Goal: Task Accomplishment & Management: Complete application form

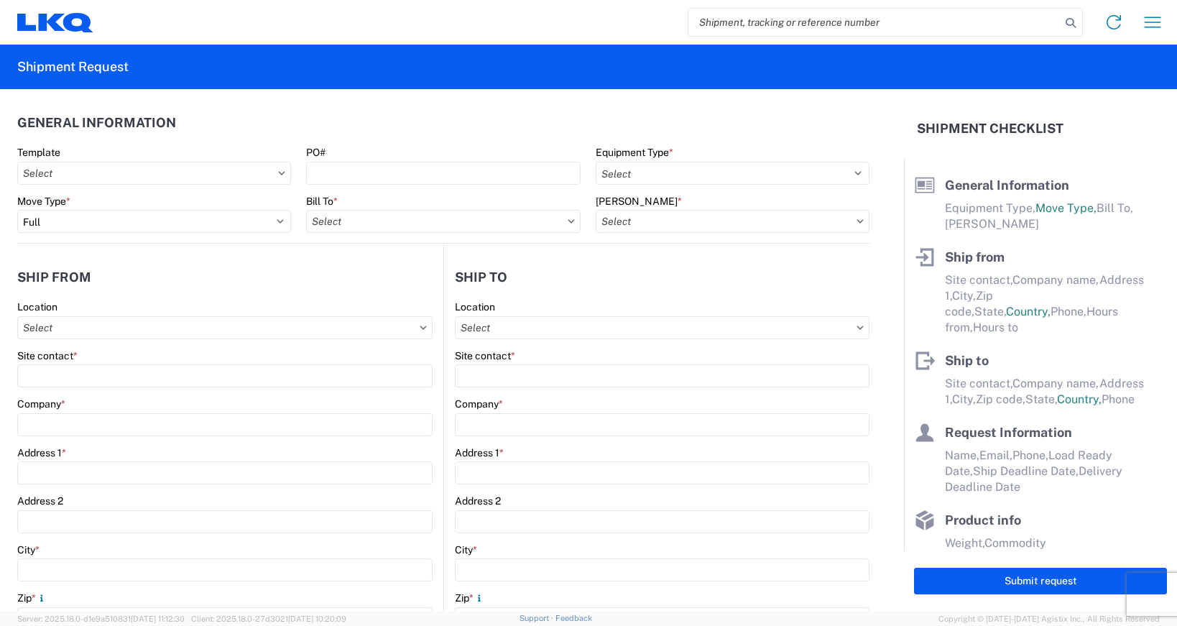
select select "FULL"
select select "US"
select select "LBS"
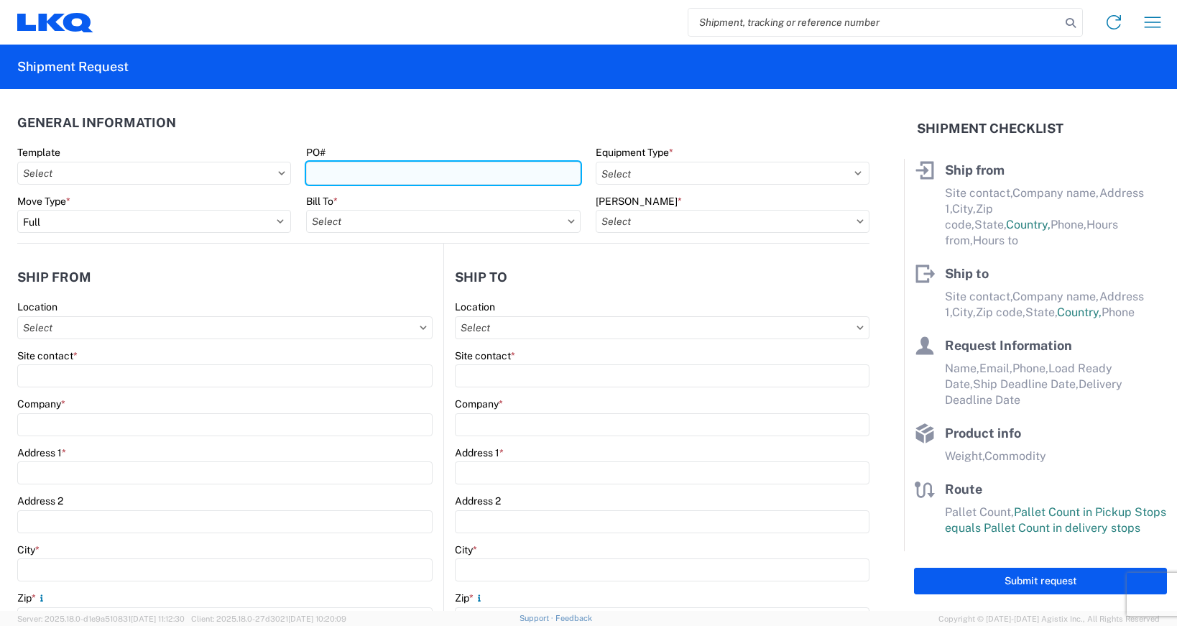
click at [473, 173] on input "PO#" at bounding box center [443, 173] width 274 height 23
type input "4496475,8235721"
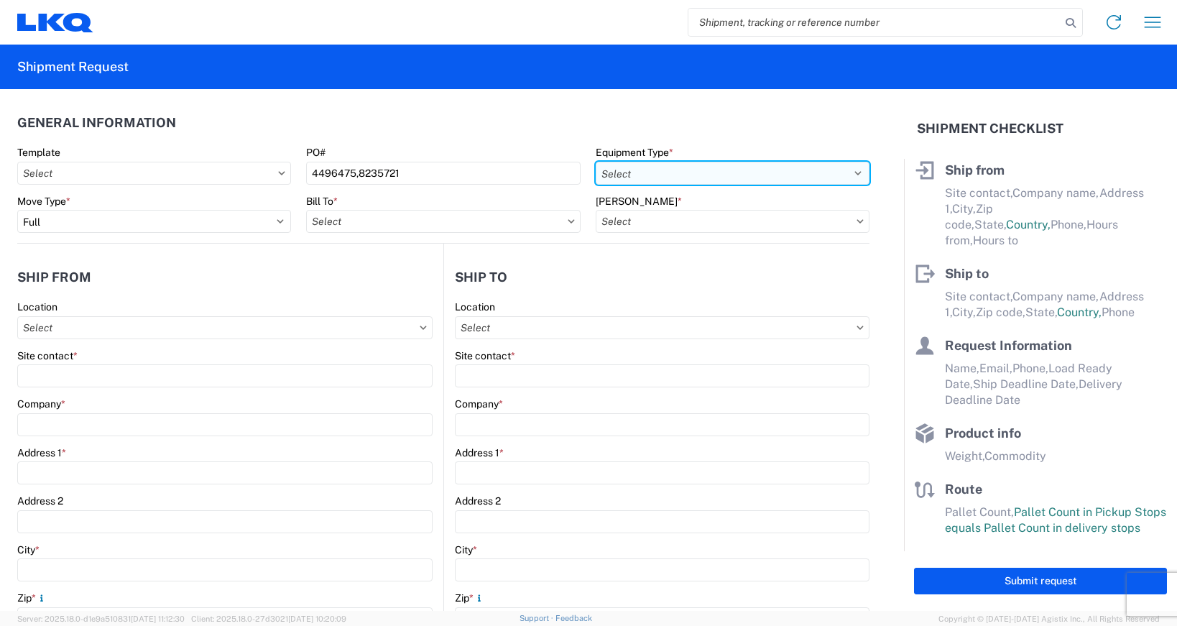
drag, startPoint x: 847, startPoint y: 173, endPoint x: 834, endPoint y: 184, distance: 16.8
click at [847, 173] on select "Select 53’ Dry Van Flatbed Dropdeck (van) Lowboy (flatbed) Rail" at bounding box center [732, 173] width 274 height 23
select select "STDV"
click at [595, 162] on select "Select 53’ Dry Van Flatbed Dropdeck (van) Lowboy (flatbed) Rail" at bounding box center [732, 173] width 274 height 23
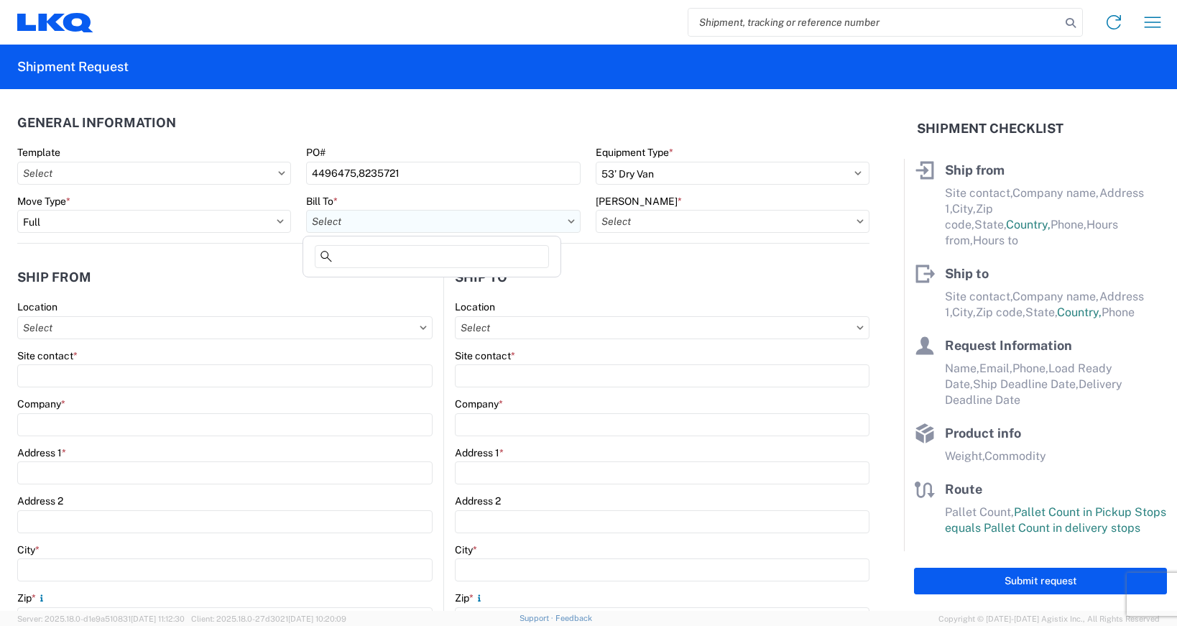
click at [567, 223] on input "Bill To *" at bounding box center [443, 221] width 274 height 23
type input "kan"
click at [399, 284] on div "3021 - [US_STATE][GEOGRAPHIC_DATA]" at bounding box center [444, 285] width 277 height 23
type input "3021 - [US_STATE][GEOGRAPHIC_DATA]"
click at [562, 223] on input "3021 - [US_STATE][GEOGRAPHIC_DATA]" at bounding box center [443, 221] width 274 height 23
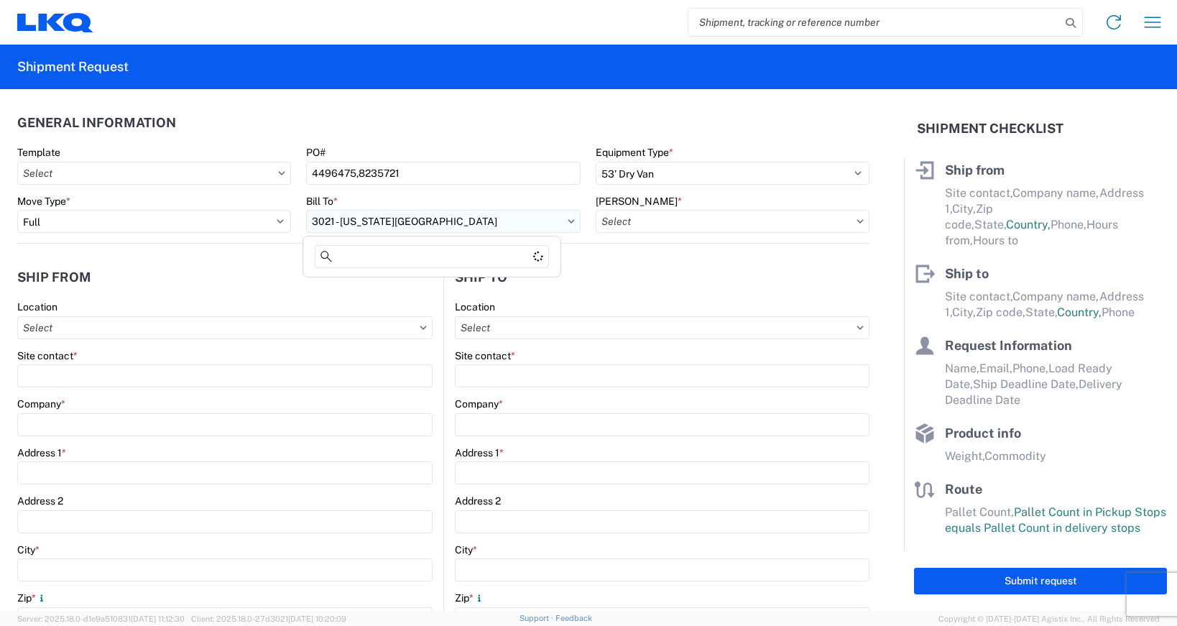
click at [448, 224] on input "3021 - [US_STATE][GEOGRAPHIC_DATA]" at bounding box center [443, 221] width 274 height 23
type input "k"
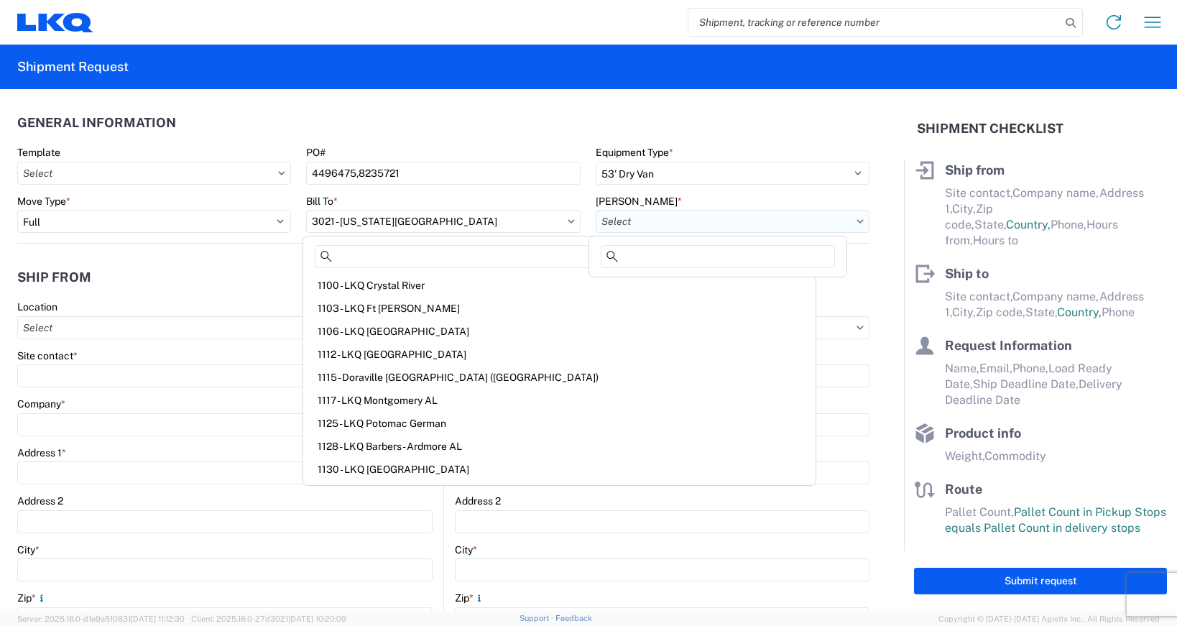
click at [850, 223] on input "[PERSON_NAME] *" at bounding box center [732, 221] width 274 height 23
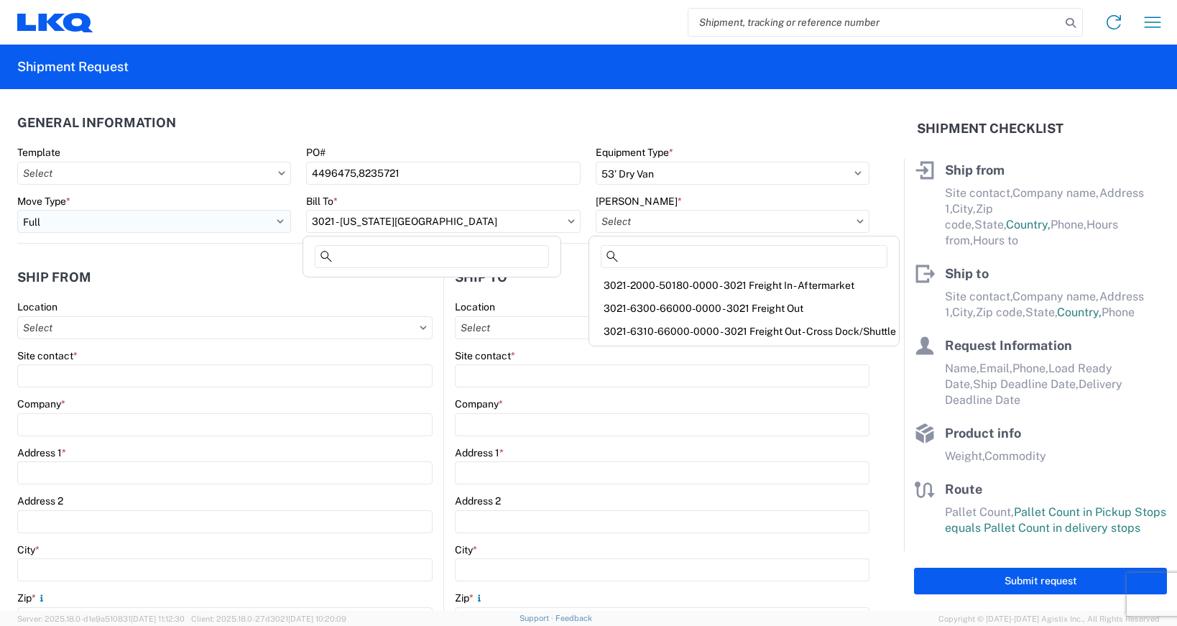
drag, startPoint x: 432, startPoint y: 220, endPoint x: 270, endPoint y: 218, distance: 161.6
click at [270, 218] on div "Move Type * Select Full Partial TL Bill To * 3021 - [US_STATE][GEOGRAPHIC_DATA]…" at bounding box center [443, 219] width 867 height 49
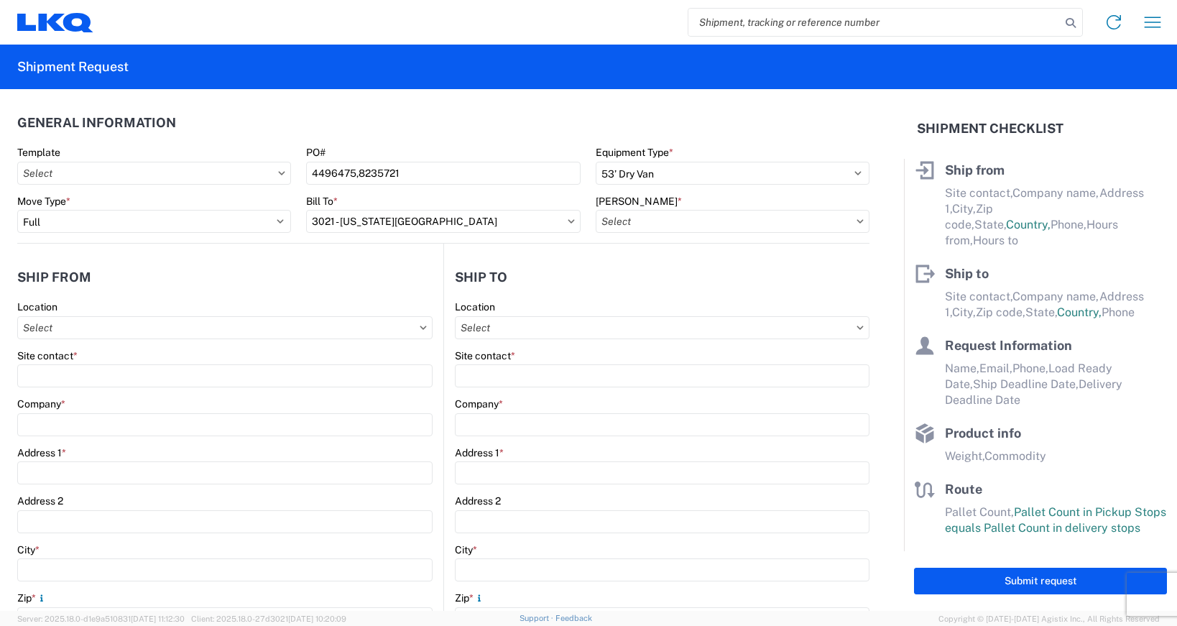
click at [567, 221] on icon at bounding box center [570, 221] width 6 height 4
click at [567, 221] on icon at bounding box center [570, 221] width 7 height 4
click at [501, 225] on input "3021 - [US_STATE][GEOGRAPHIC_DATA]" at bounding box center [443, 221] width 274 height 23
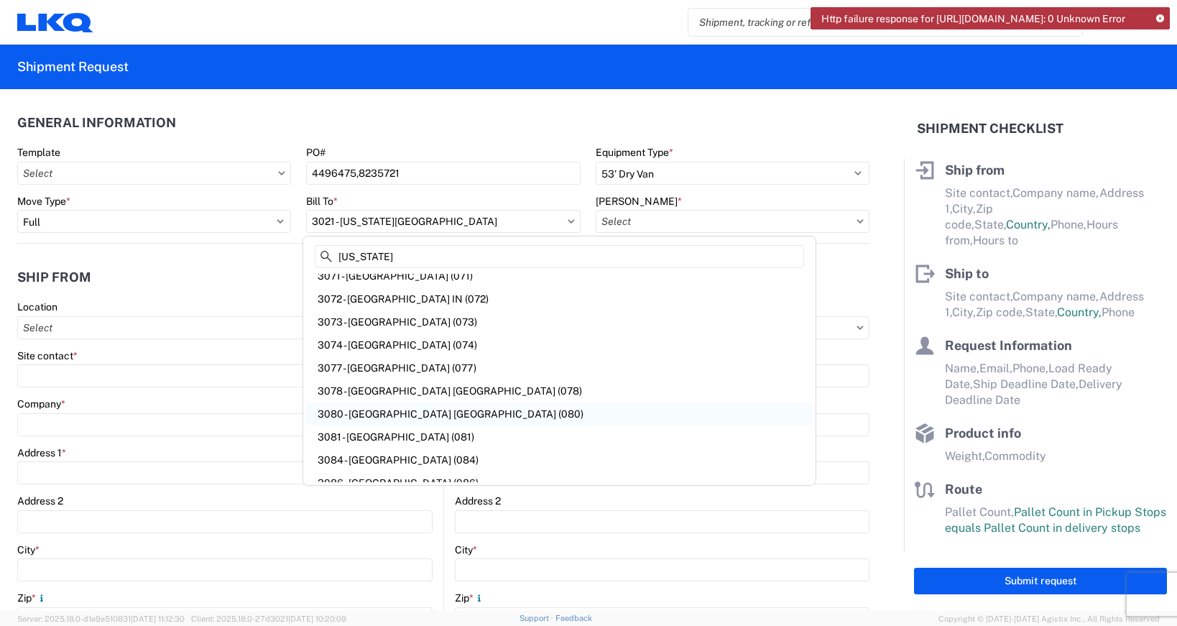
scroll to position [6967, 0]
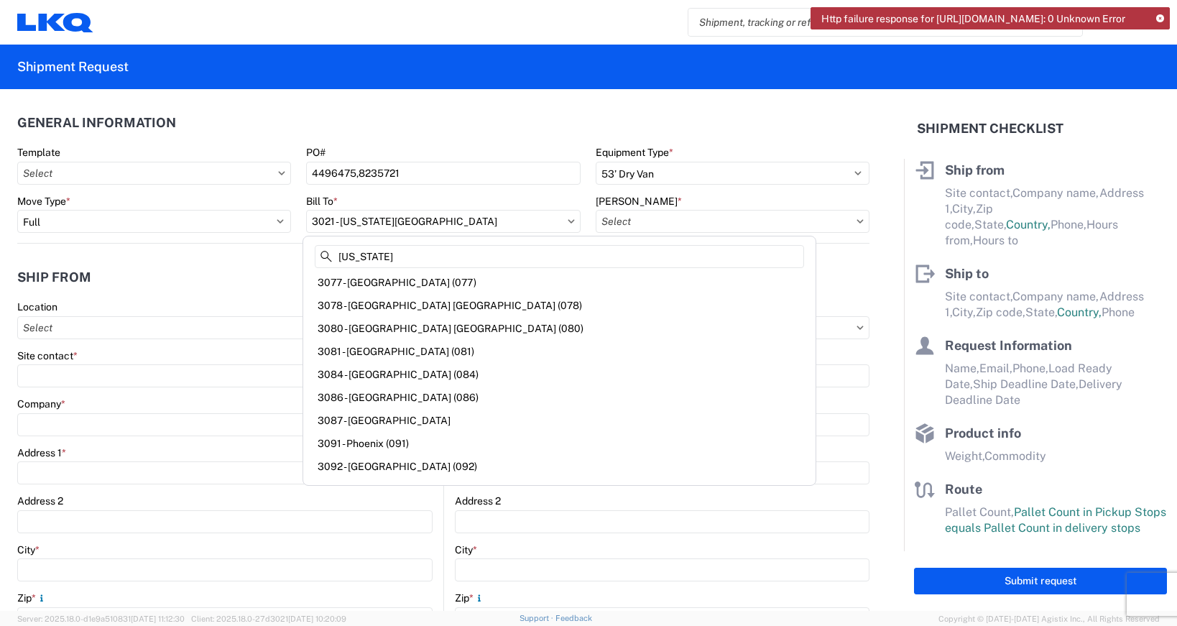
type input "[US_STATE]"
click at [432, 198] on div "Bill To *" at bounding box center [443, 201] width 274 height 13
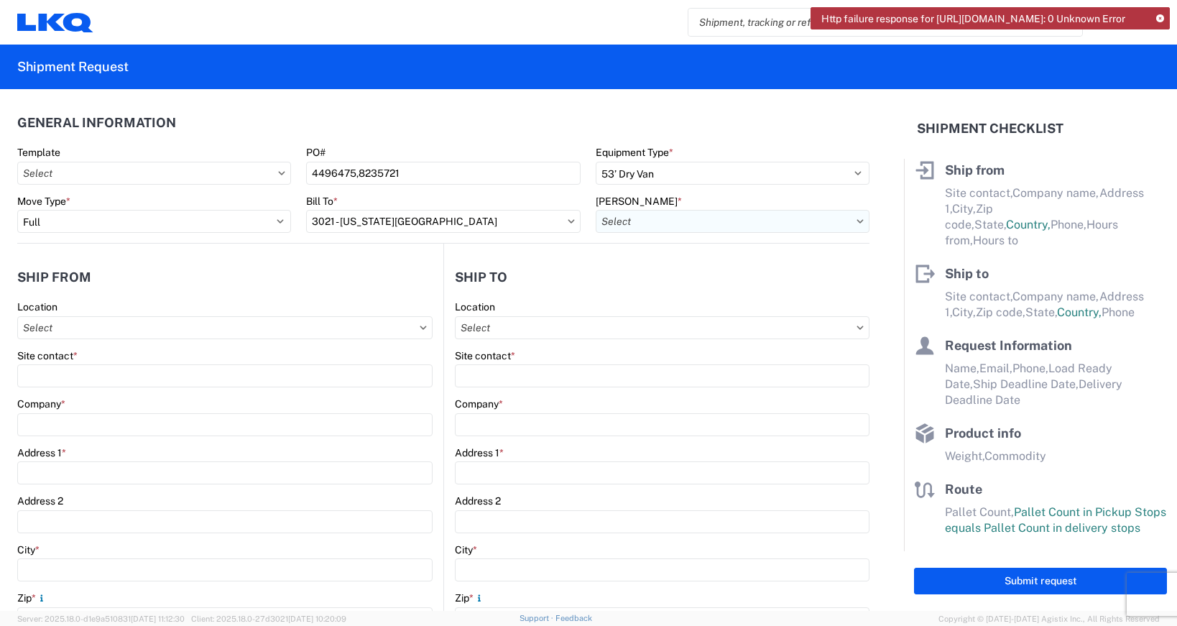
click at [679, 218] on input "[PERSON_NAME] *" at bounding box center [732, 221] width 274 height 23
type input "k"
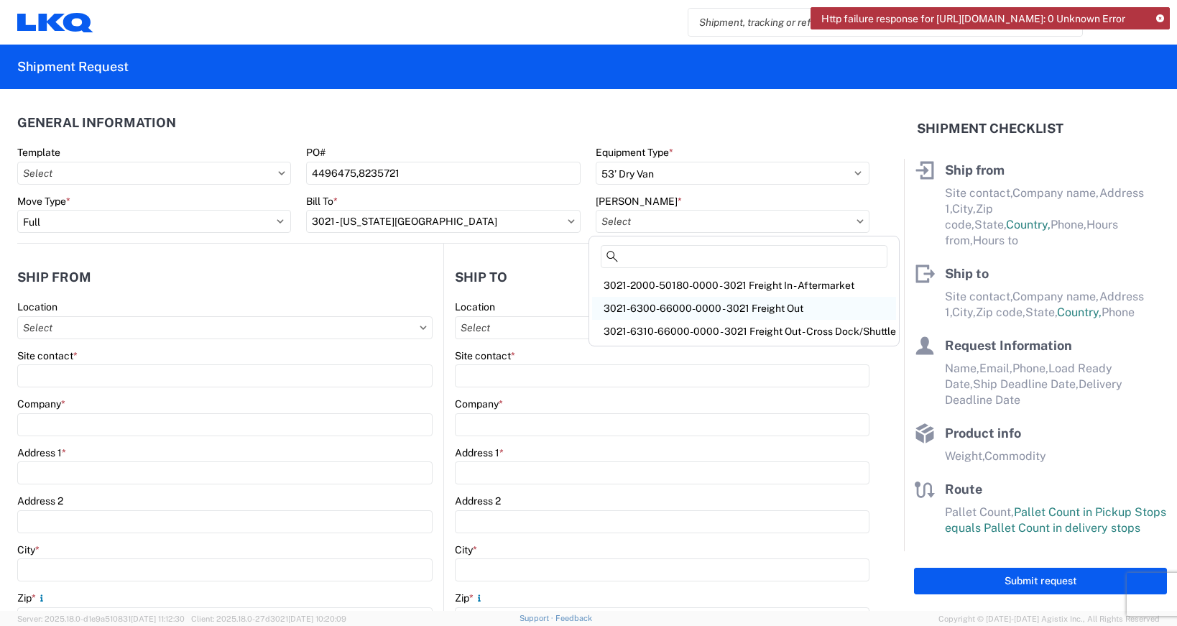
click at [798, 307] on div "3021-6300-66000-0000 - 3021 Freight Out" at bounding box center [744, 308] width 304 height 23
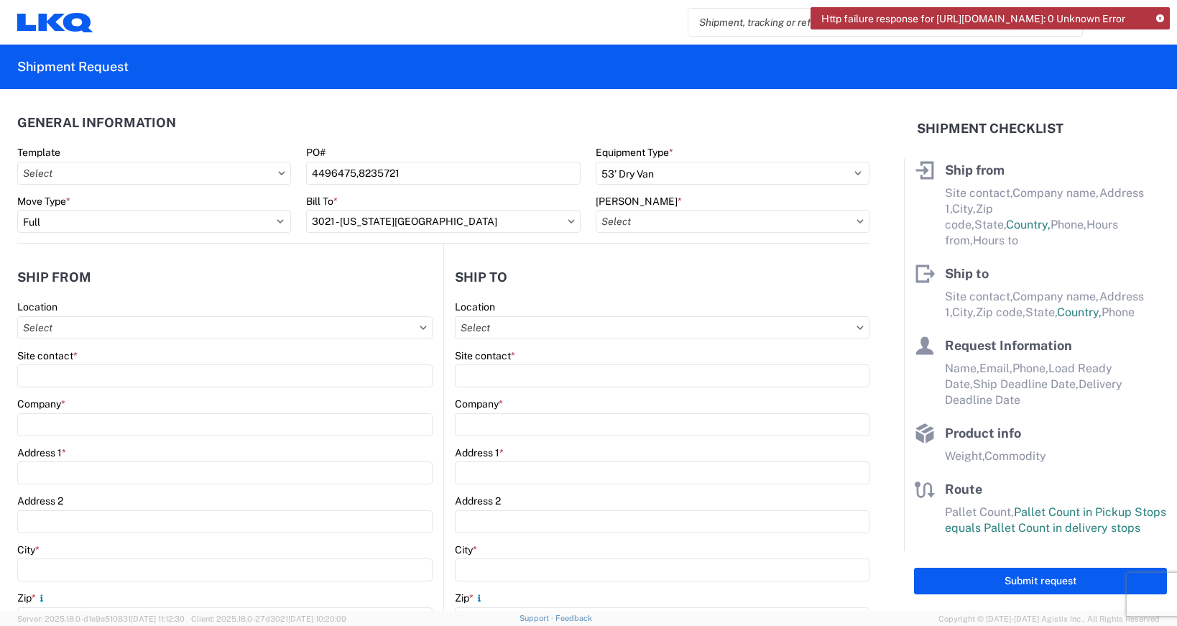
type input "3021-6300-66000-0000 - 3021 Freight Out"
click at [565, 223] on agx-dropdown-control "3021 - [US_STATE][GEOGRAPHIC_DATA]" at bounding box center [443, 220] width 274 height 11
drag, startPoint x: 801, startPoint y: 210, endPoint x: 579, endPoint y: 256, distance: 226.5
click at [579, 256] on form "General Information Template PO# 4496475,8235721 Equipment Type * Select 53’ Dr…" at bounding box center [452, 349] width 904 height 521
drag, startPoint x: 815, startPoint y: 221, endPoint x: 673, endPoint y: 237, distance: 143.1
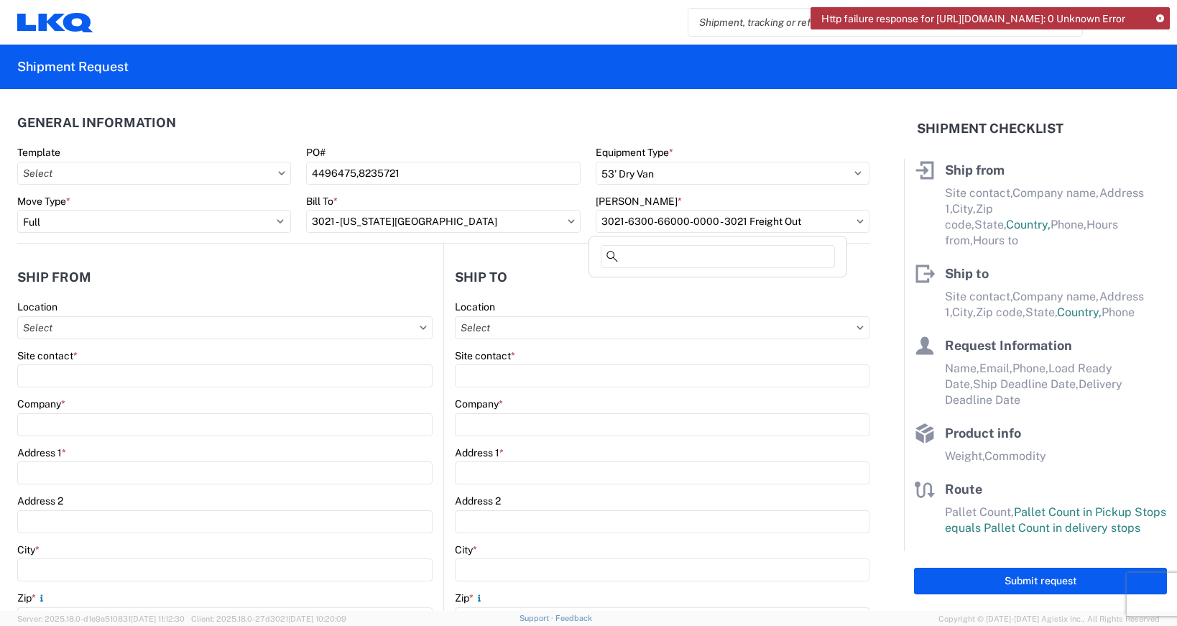
click at [673, 237] on agx-block-ui "Http failure response for [URL][DOMAIN_NAME]: 0 Unknown Error Home Shipment req…" at bounding box center [588, 313] width 1177 height 626
click at [425, 220] on input "3021 - [US_STATE][GEOGRAPHIC_DATA]" at bounding box center [443, 221] width 274 height 23
click at [424, 220] on input "3021 - [US_STATE][GEOGRAPHIC_DATA]" at bounding box center [443, 221] width 274 height 23
click at [1158, 20] on icon at bounding box center [1160, 19] width 8 height 8
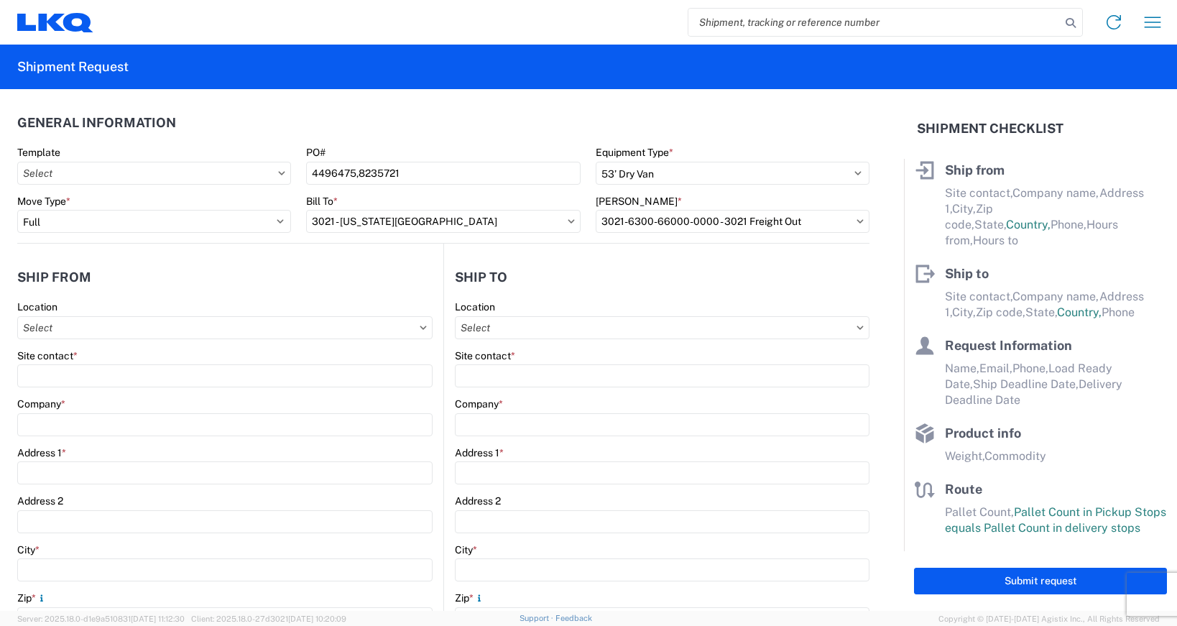
click at [857, 222] on icon at bounding box center [860, 221] width 6 height 4
click at [856, 221] on icon at bounding box center [859, 221] width 7 height 4
click at [567, 221] on icon at bounding box center [570, 221] width 6 height 4
drag, startPoint x: 441, startPoint y: 226, endPoint x: 309, endPoint y: 249, distance: 134.0
click at [309, 249] on agx-block-ui "Home Shipment request Shipment tracking Shipment Request General Information Te…" at bounding box center [588, 313] width 1177 height 626
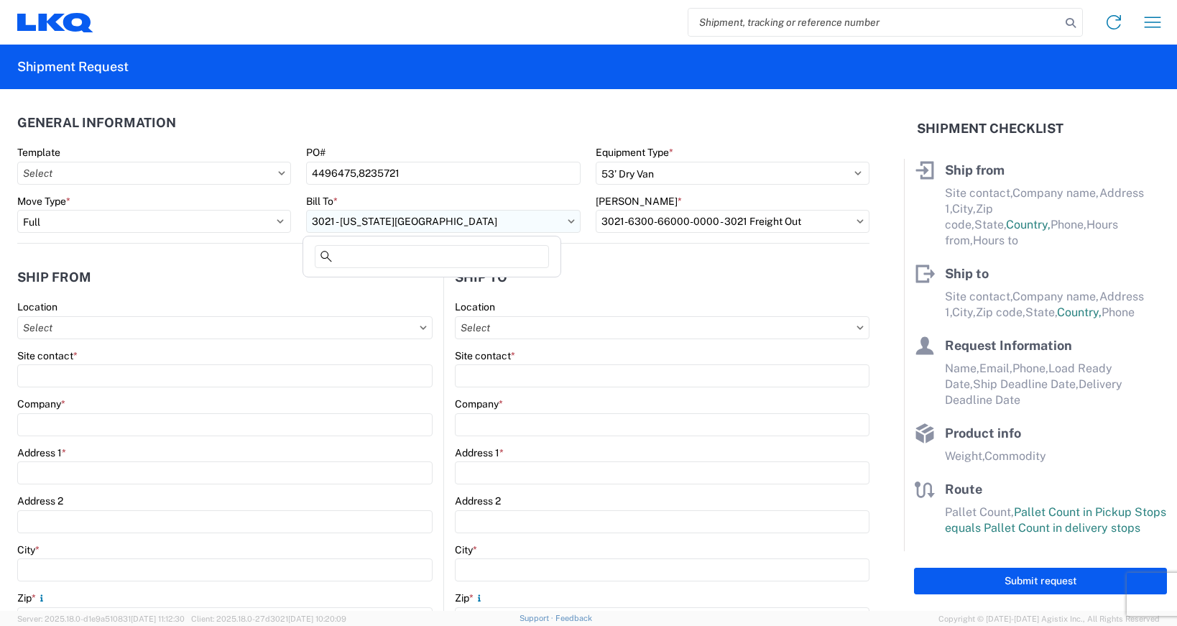
click at [430, 217] on input "3021 - [US_STATE][GEOGRAPHIC_DATA]" at bounding box center [443, 221] width 274 height 23
type input "[US_STATE]"
click at [379, 282] on div "3021 - [US_STATE][GEOGRAPHIC_DATA]" at bounding box center [431, 285] width 251 height 23
click at [856, 223] on icon at bounding box center [859, 221] width 7 height 4
click at [856, 221] on icon at bounding box center [859, 221] width 7 height 4
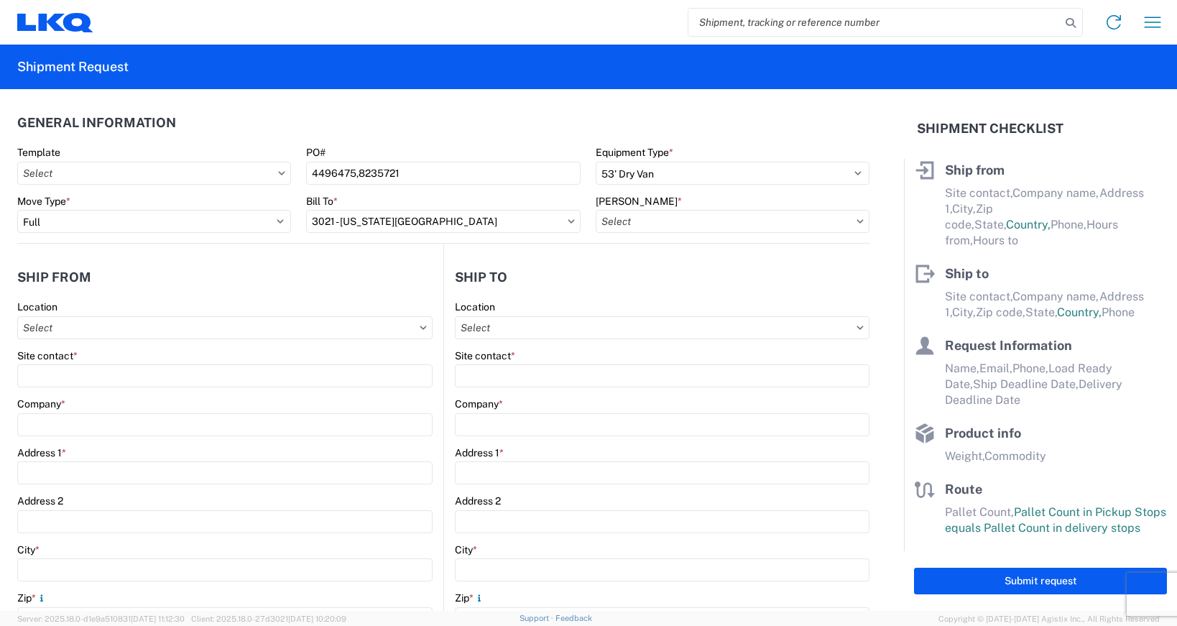
click at [776, 233] on agx-form-control-wrapper-v2 "[PERSON_NAME] *" at bounding box center [732, 219] width 289 height 49
click at [747, 226] on input "[PERSON_NAME] *" at bounding box center [732, 221] width 274 height 23
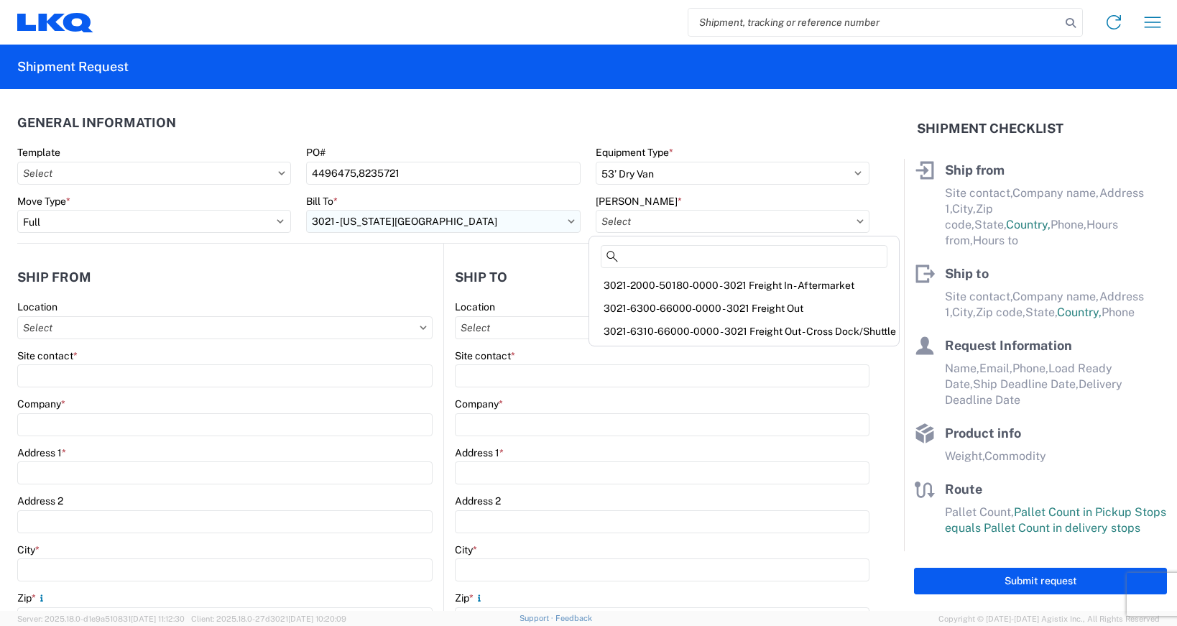
click at [566, 218] on input "3021 - [US_STATE][GEOGRAPHIC_DATA]" at bounding box center [443, 221] width 274 height 23
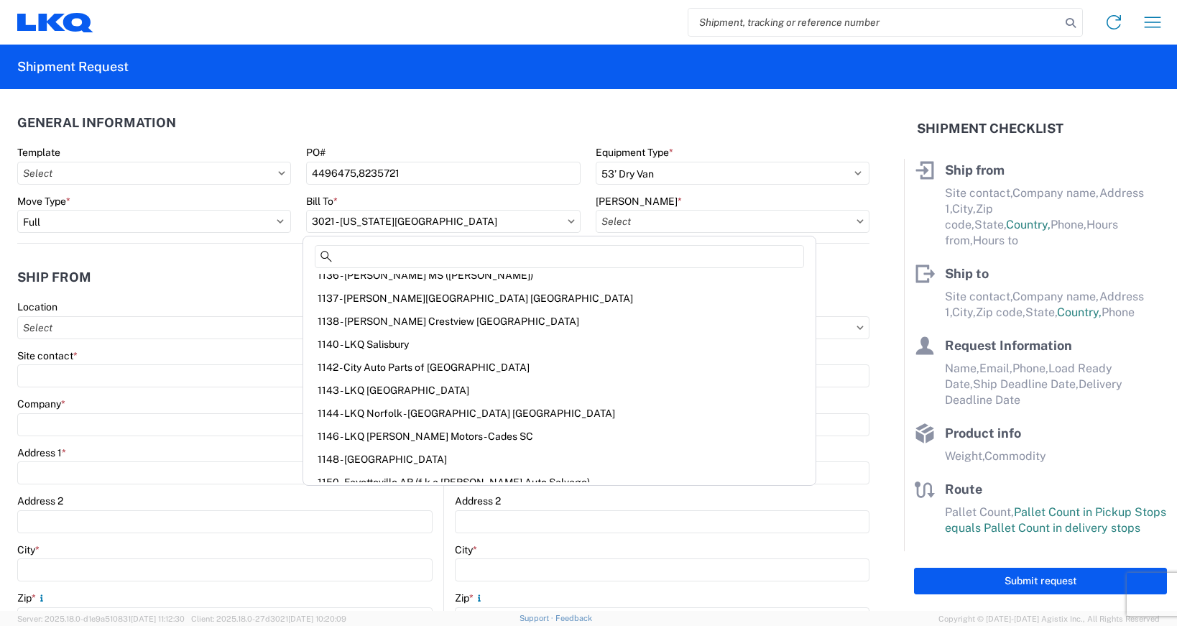
scroll to position [287, 0]
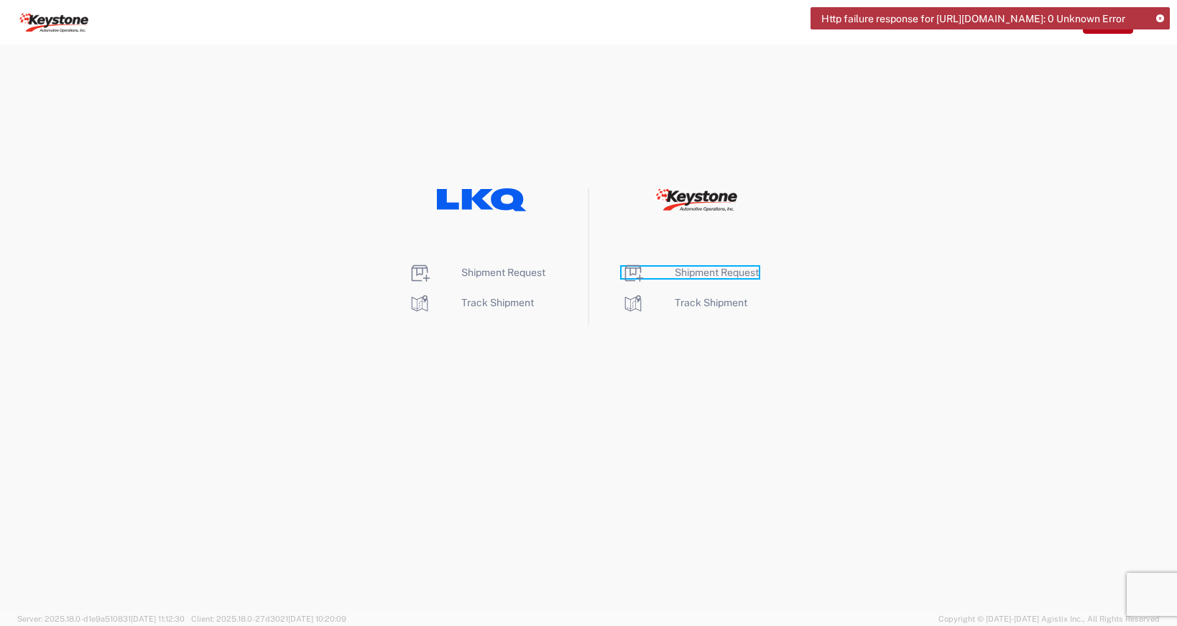
click at [732, 272] on span "Shipment Request" at bounding box center [716, 271] width 84 height 11
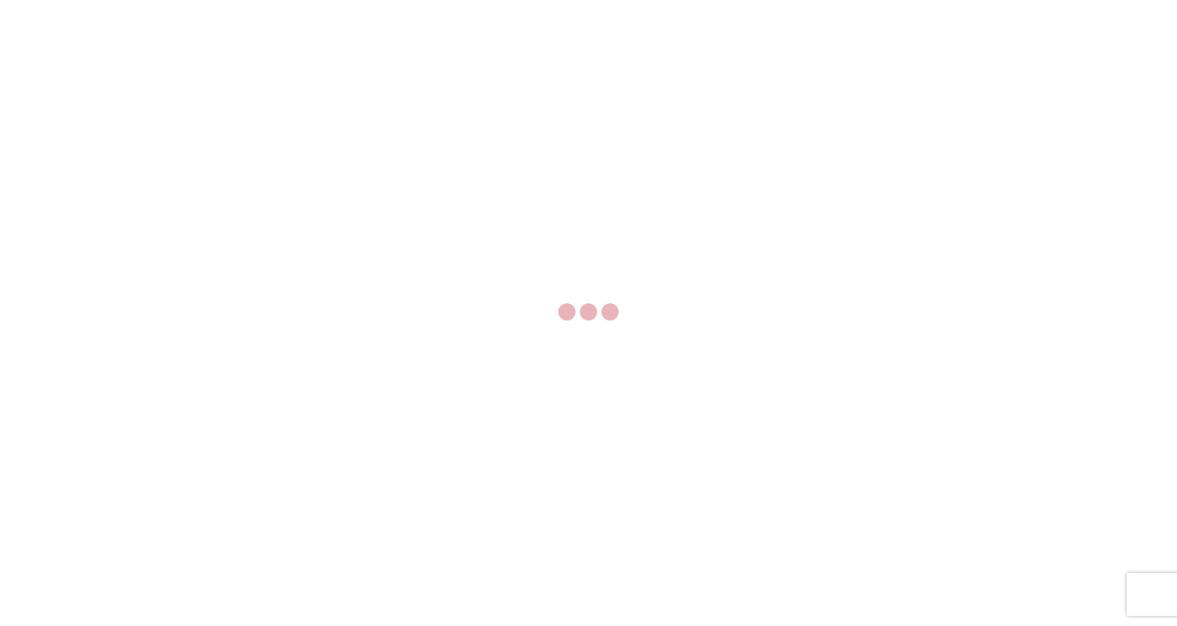
select select "FULL"
select select "LBS"
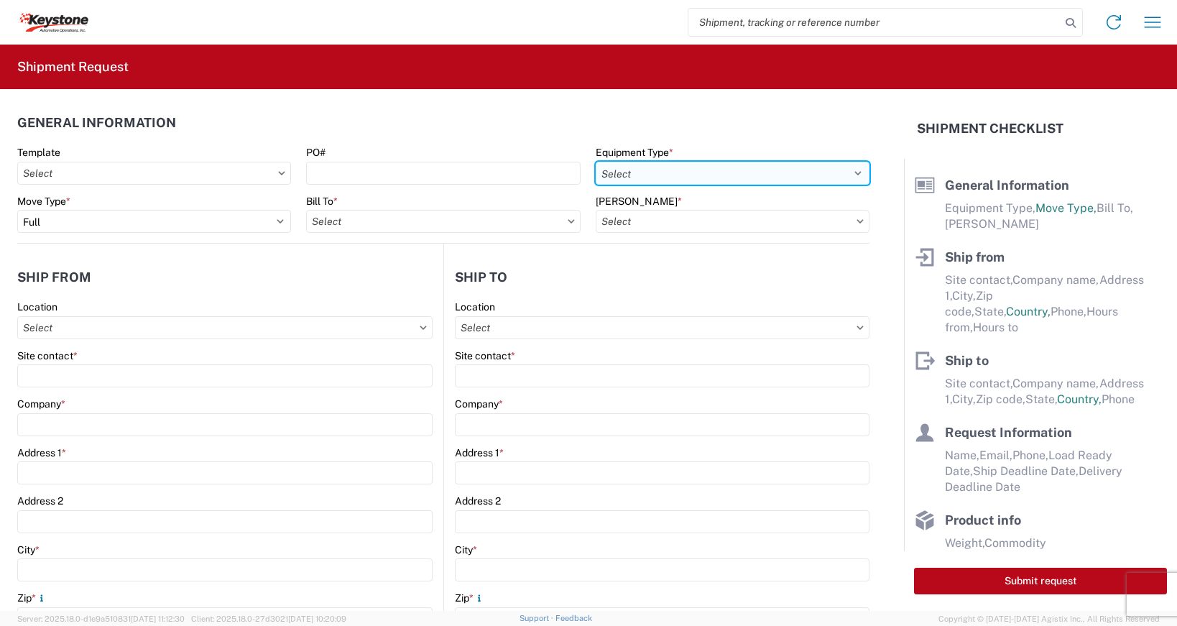
click at [618, 170] on select "Select 53’ Dry Van Flatbed Dropdeck (van) Lowboy (flatbed) Rail" at bounding box center [732, 173] width 274 height 23
select select "STDV"
click at [595, 162] on select "Select 53’ Dry Van Flatbed Dropdeck (van) Lowboy (flatbed) Rail" at bounding box center [732, 173] width 274 height 23
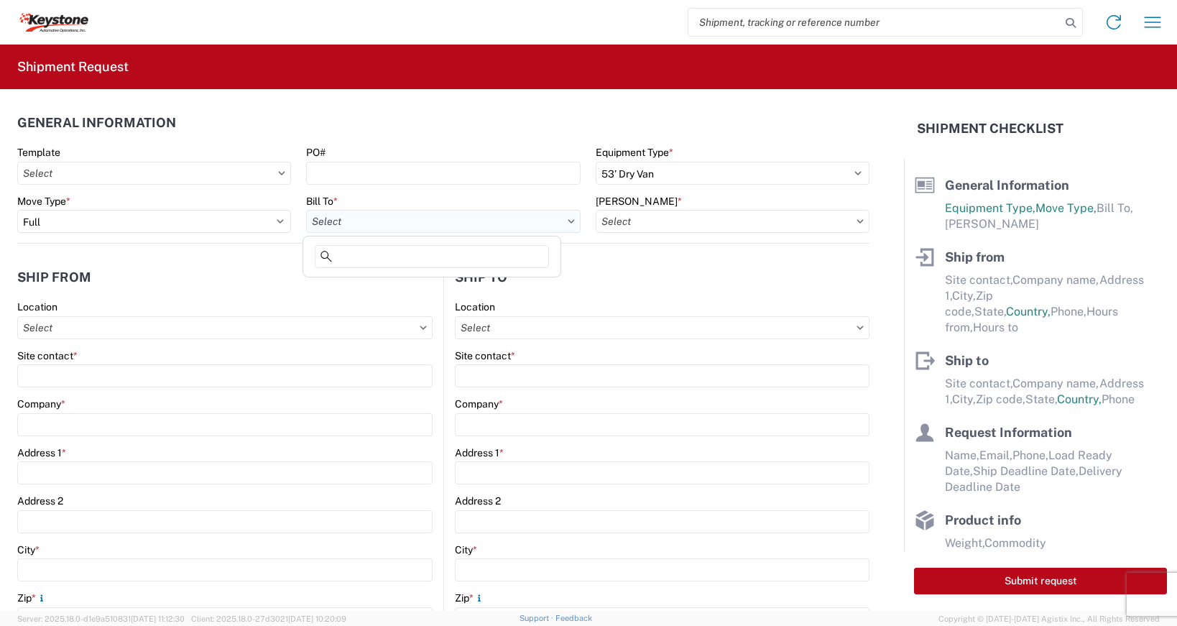
click at [562, 224] on input "Bill To *" at bounding box center [443, 221] width 274 height 23
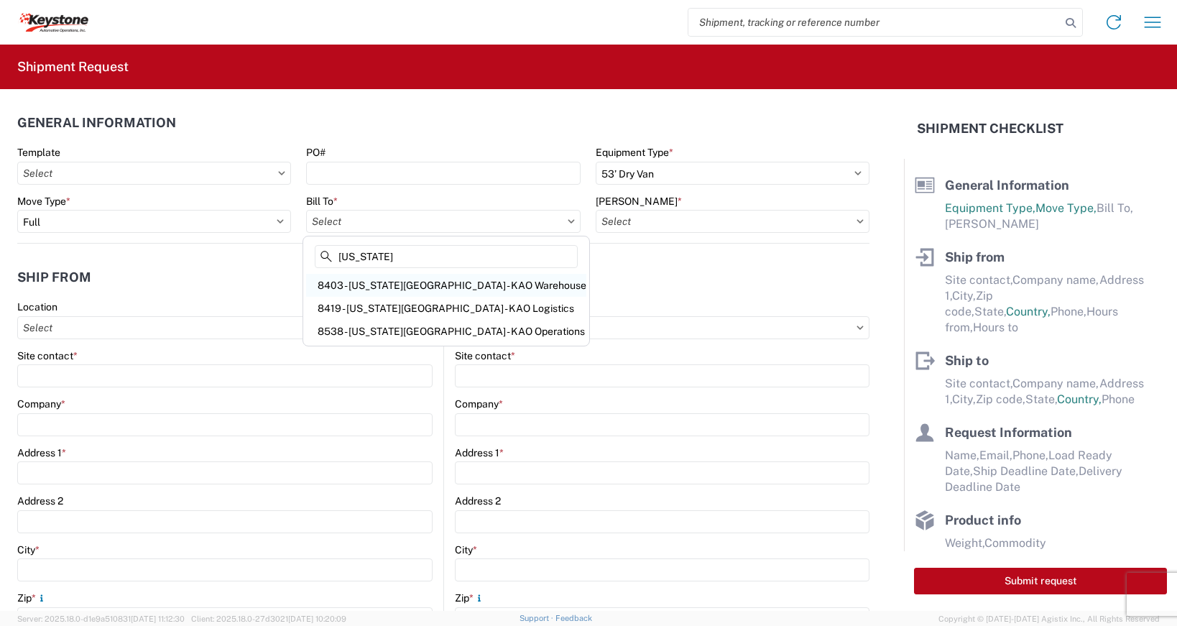
type input "[US_STATE]"
click at [494, 292] on div "8403 - Kansas City - KAO Warehouse" at bounding box center [446, 285] width 280 height 23
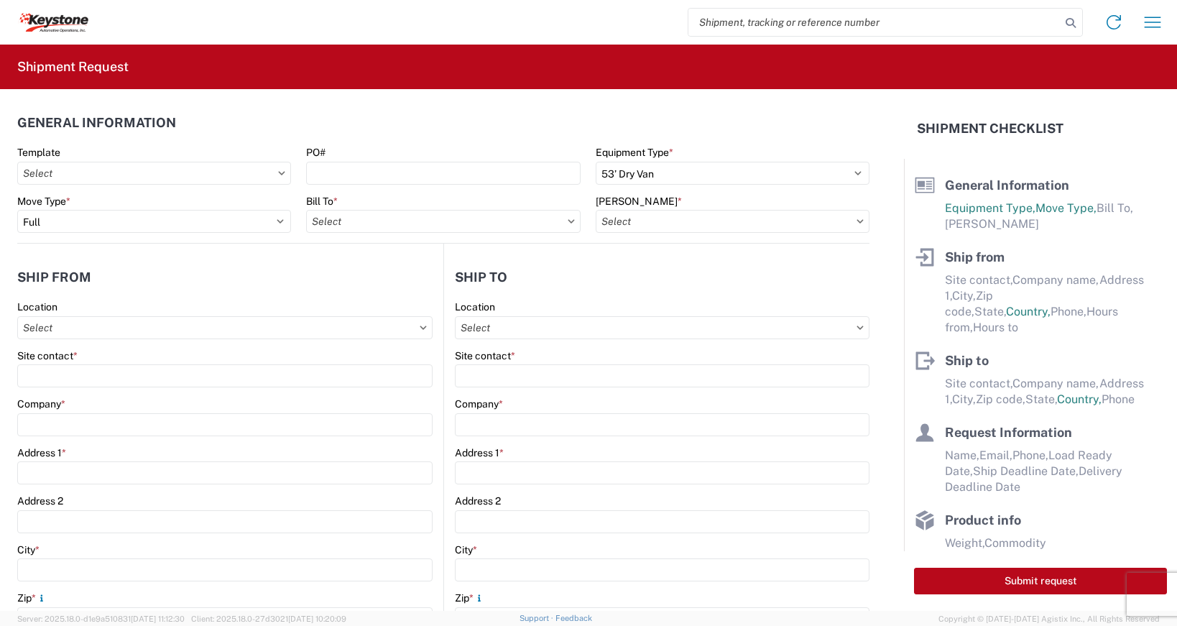
type input "8403 - Kansas City - KAO Warehouse"
click at [856, 220] on icon at bounding box center [859, 221] width 7 height 4
click at [792, 224] on input "[PERSON_NAME] *" at bounding box center [732, 221] width 274 height 23
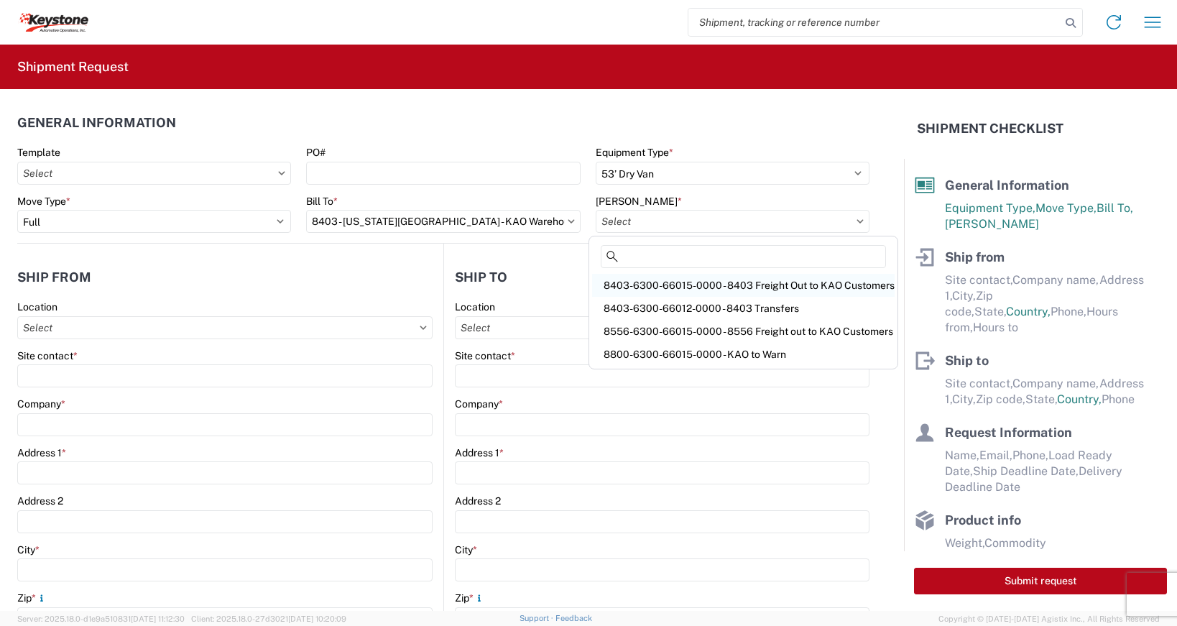
click at [761, 287] on div "8403-6300-66015-0000 - 8403 Freight Out to KAO Customers" at bounding box center [743, 285] width 302 height 23
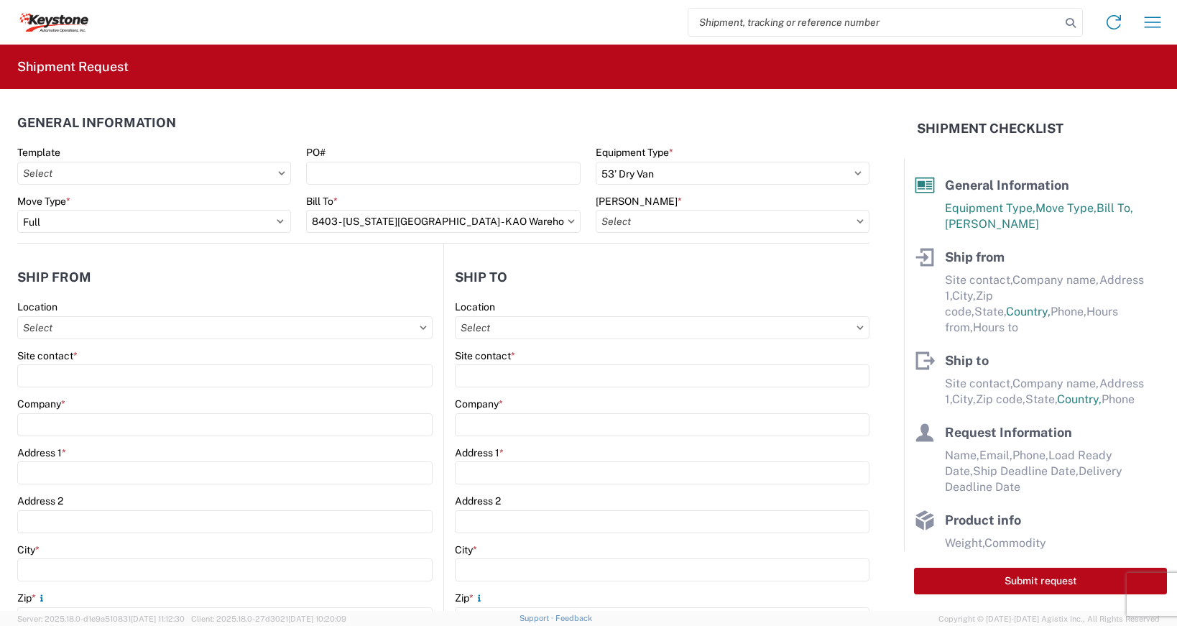
type input "8403-6300-66015-0000 - 8403 Freight Out to KAO Customers"
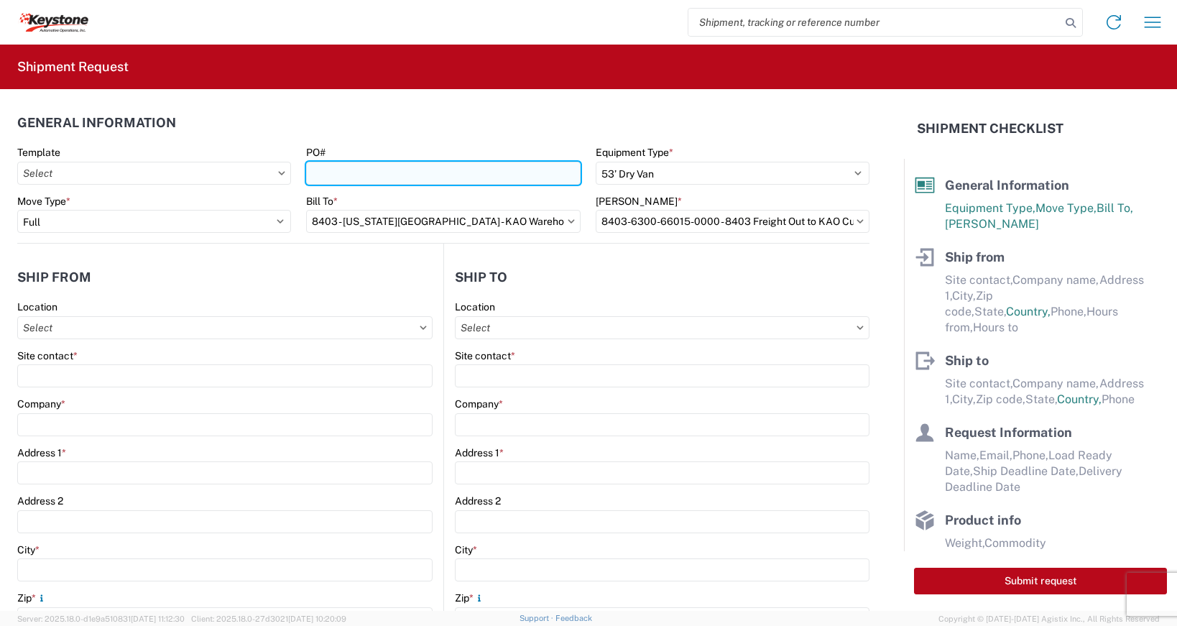
click at [510, 176] on input "PO#" at bounding box center [443, 173] width 274 height 23
type input "4496475,8235721"
